Goal: Task Accomplishment & Management: Use online tool/utility

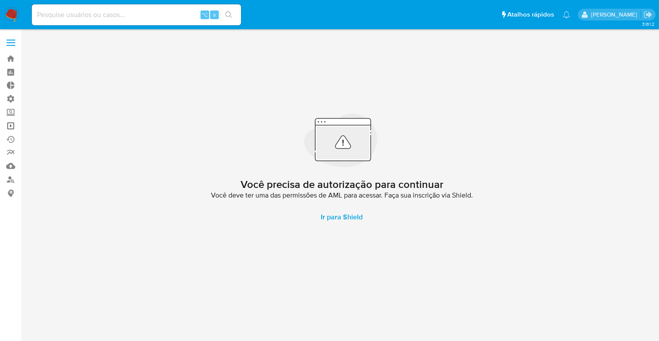
click at [10, 128] on link "Operações em massa" at bounding box center [52, 126] width 104 height 14
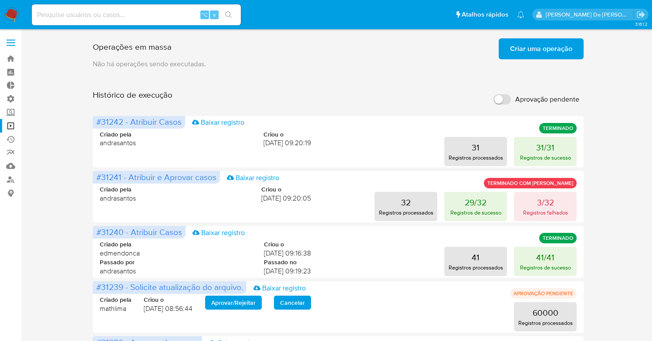
click at [500, 100] on input "Aprovação pendente" at bounding box center [501, 99] width 17 height 10
checkbox input "true"
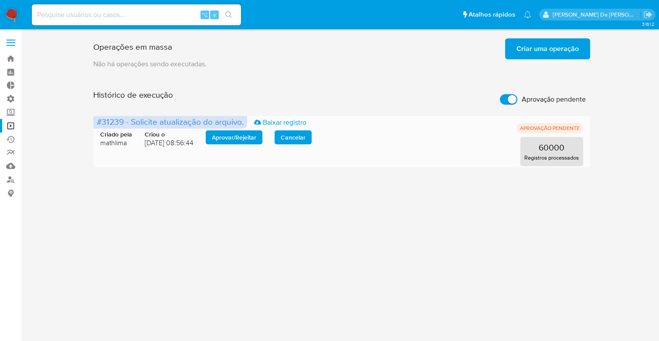
click at [232, 138] on span "Aprovar / Rejeitar" at bounding box center [234, 137] width 44 height 12
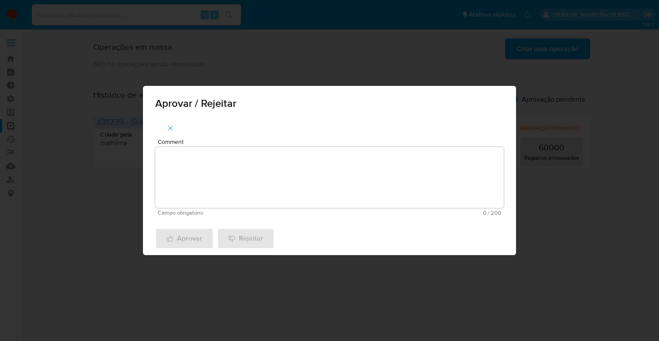
click at [216, 164] on textarea "Comment" at bounding box center [329, 177] width 348 height 61
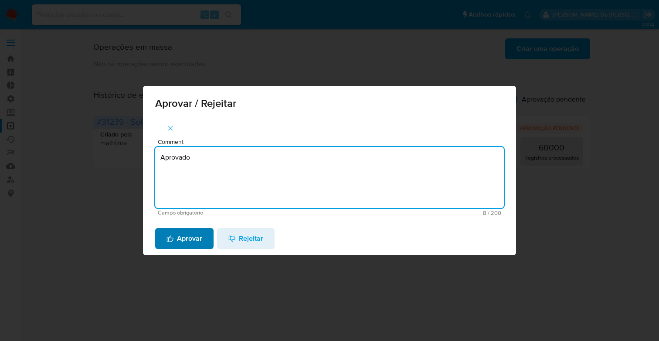
type textarea "Aprovado"
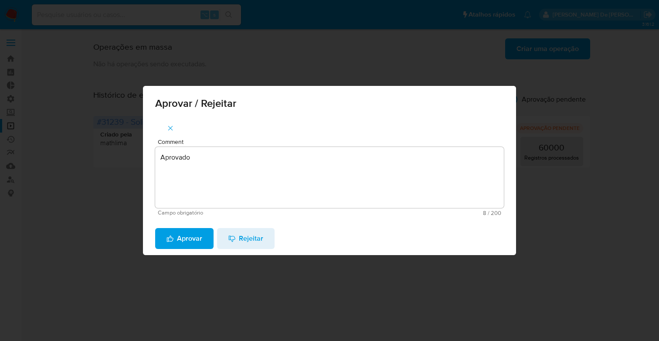
click at [178, 242] on span "Aprovar" at bounding box center [184, 238] width 36 height 19
